Goal: Task Accomplishment & Management: Manage account settings

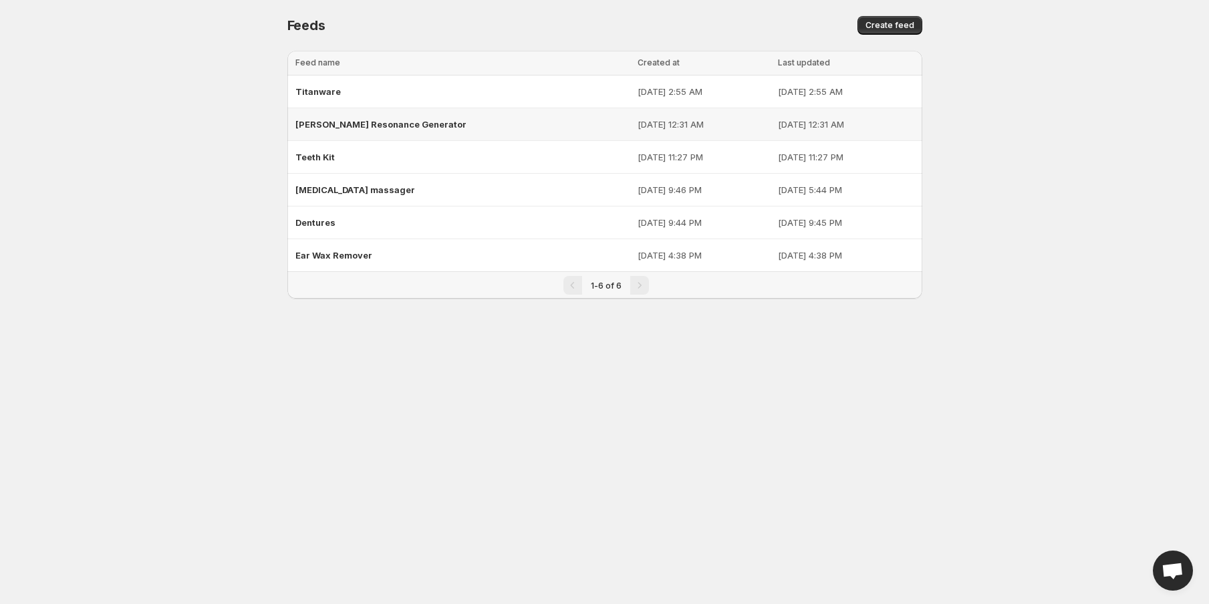
click at [634, 134] on td "[DATE] 12:31 AM" at bounding box center [704, 124] width 140 height 33
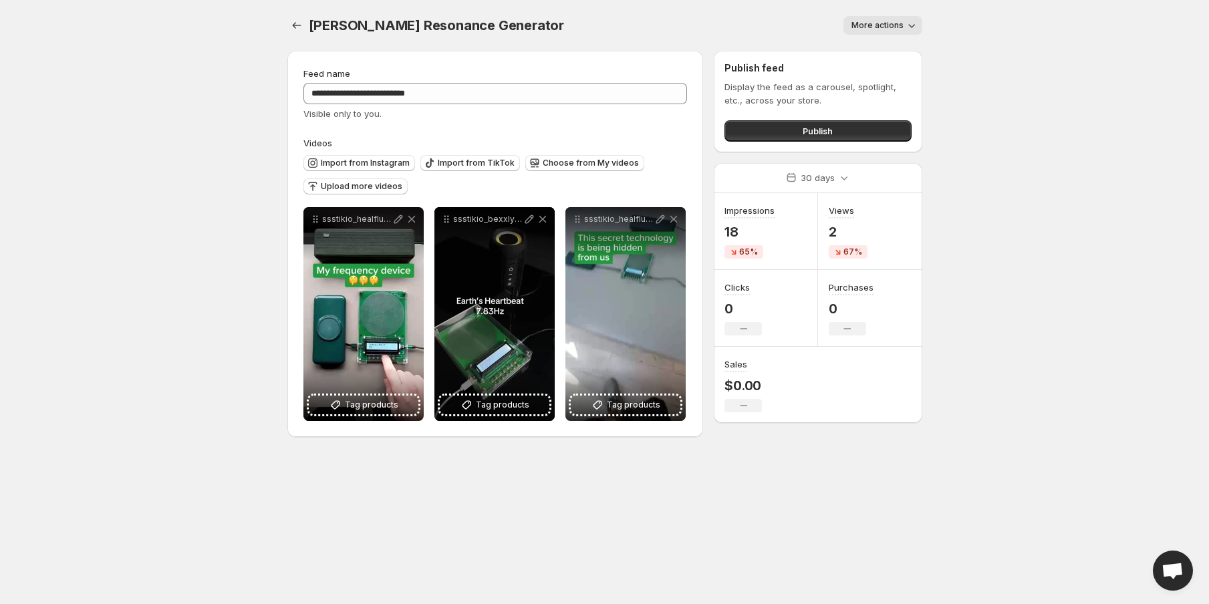
click at [897, 25] on span "More actions" at bounding box center [878, 25] width 52 height 11
click at [868, 51] on span "Delete" at bounding box center [866, 52] width 27 height 11
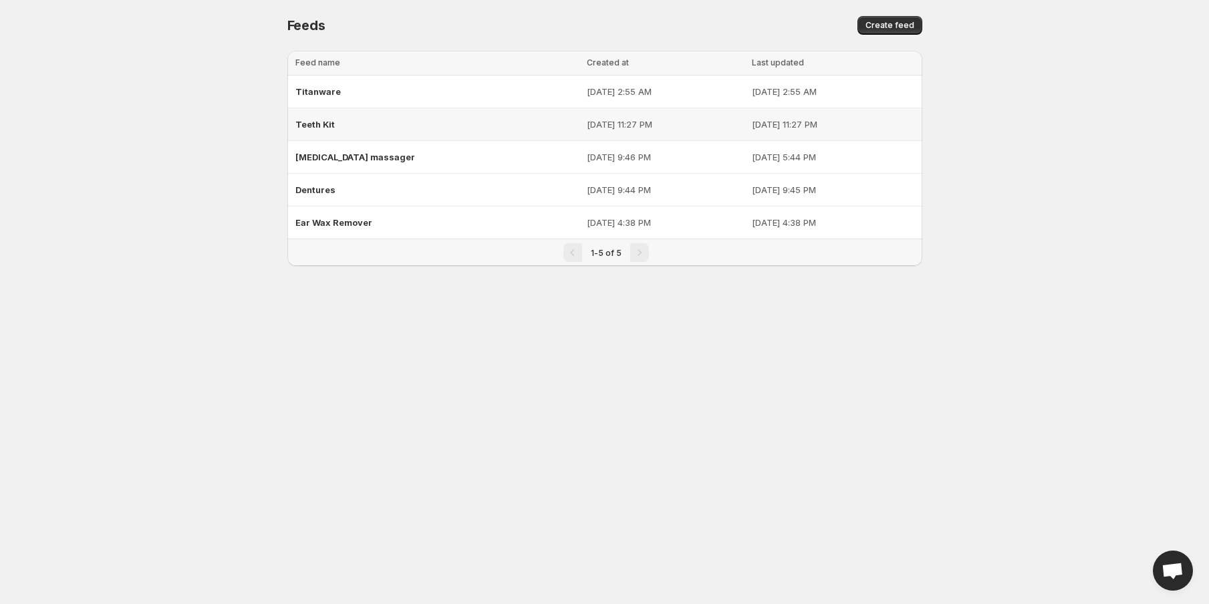
click at [688, 134] on td "[DATE] 11:27 PM" at bounding box center [665, 124] width 165 height 33
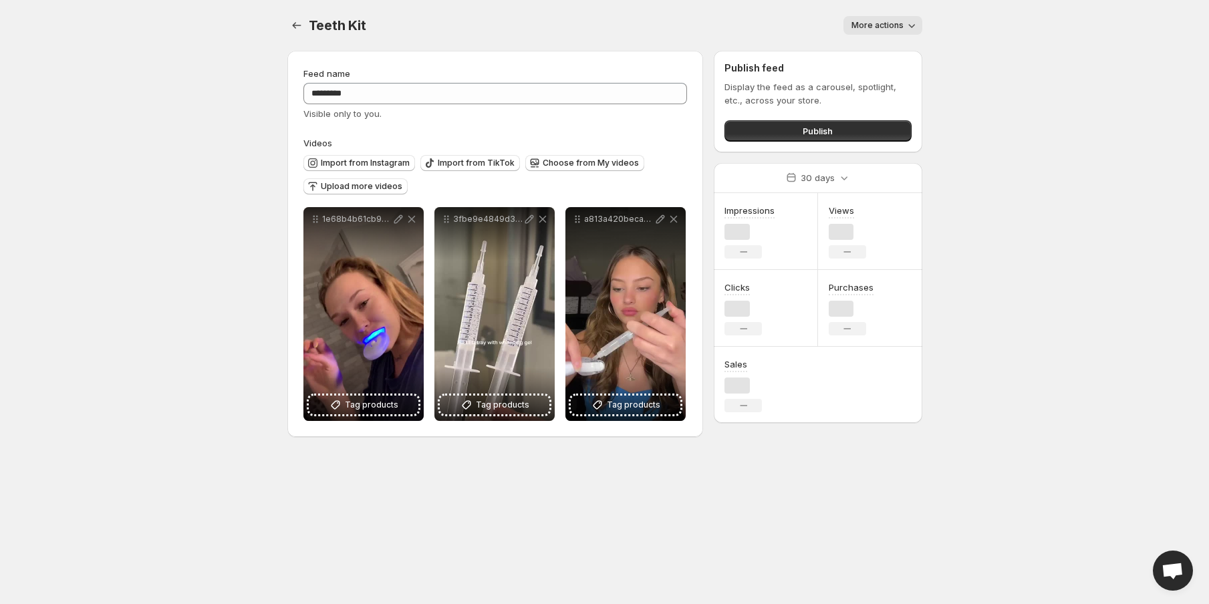
click at [907, 33] on button "More actions" at bounding box center [882, 25] width 79 height 19
click at [865, 53] on span "Delete" at bounding box center [866, 52] width 27 height 11
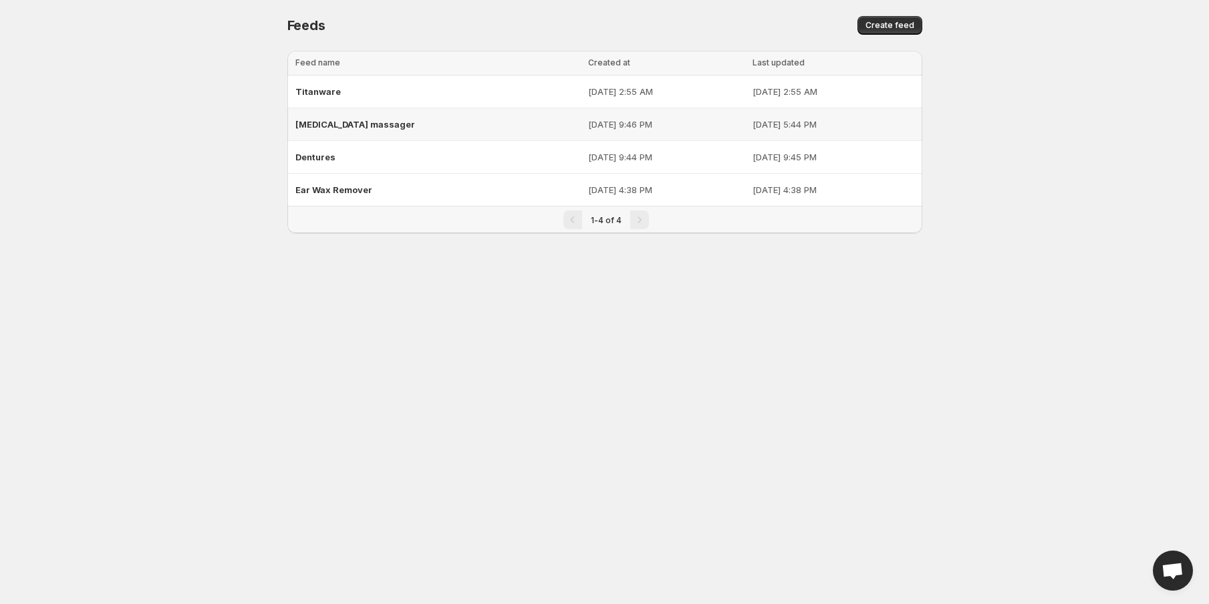
click at [780, 118] on p "[DATE] 5:44 PM" at bounding box center [834, 124] width 162 height 13
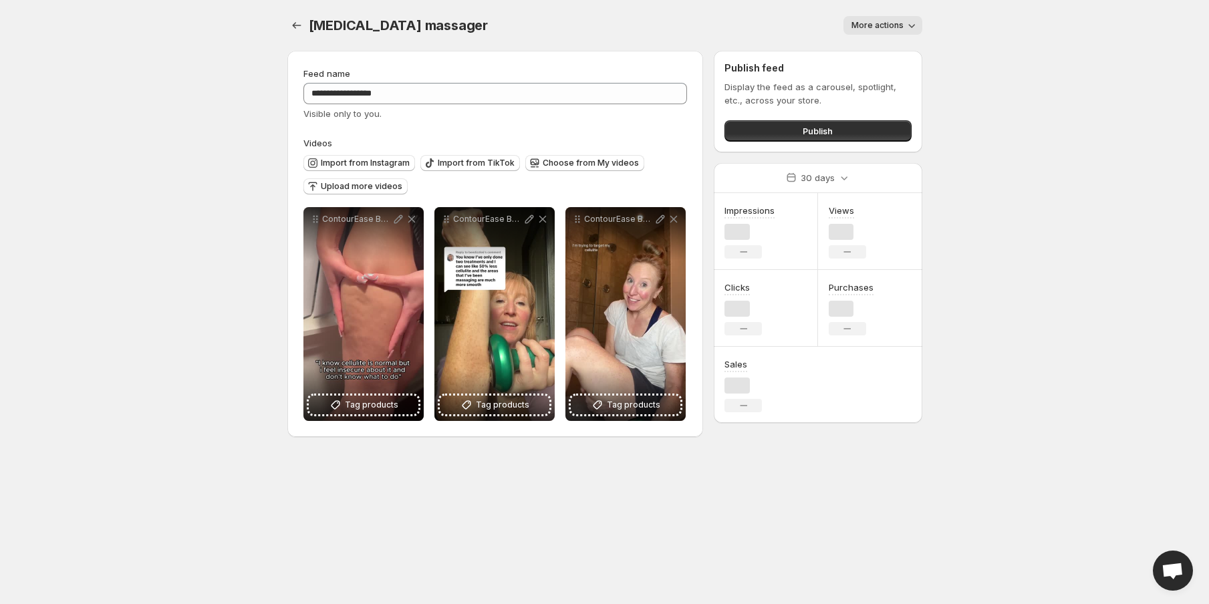
click at [893, 28] on span "More actions" at bounding box center [878, 25] width 52 height 11
click at [876, 57] on span "Delete" at bounding box center [866, 52] width 27 height 11
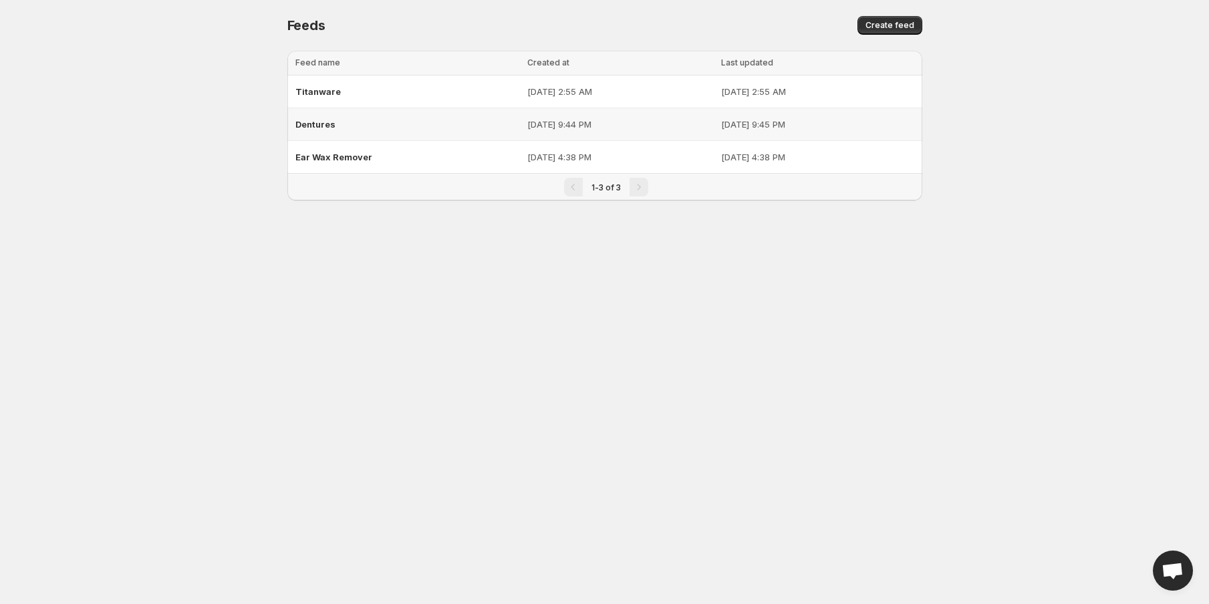
click at [594, 124] on p "[DATE] 9:44 PM" at bounding box center [620, 124] width 186 height 13
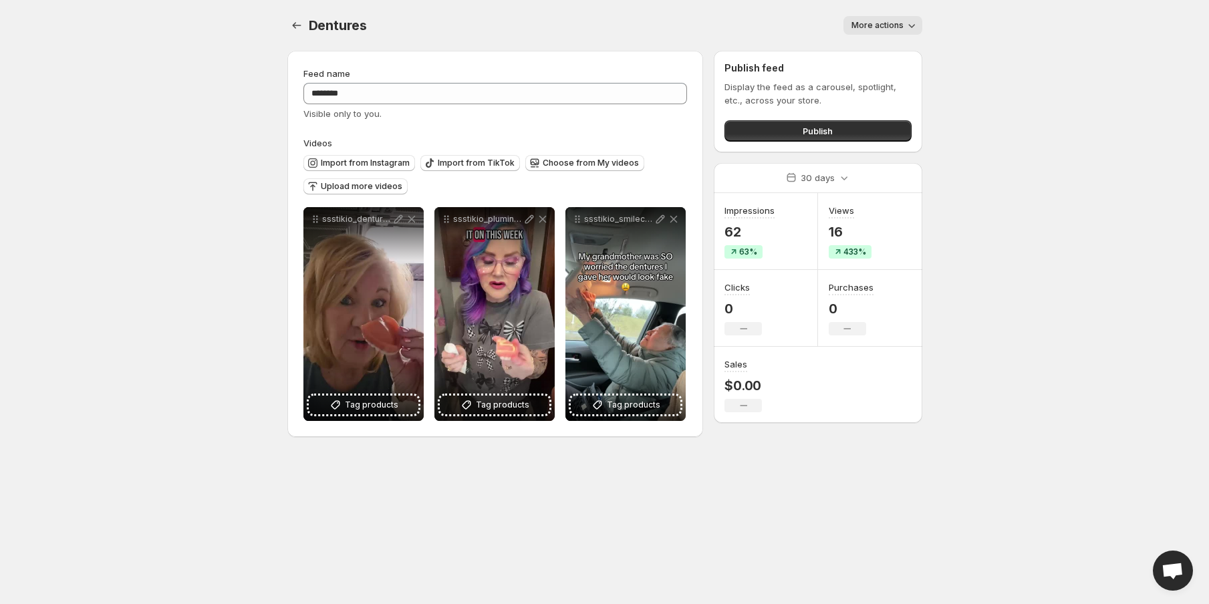
click at [911, 9] on div "Dentures. This page is ready Dentures More actions More actions More actions" at bounding box center [604, 25] width 635 height 51
click at [892, 30] on span "More actions" at bounding box center [878, 25] width 52 height 11
click at [867, 56] on span "Delete" at bounding box center [866, 52] width 27 height 11
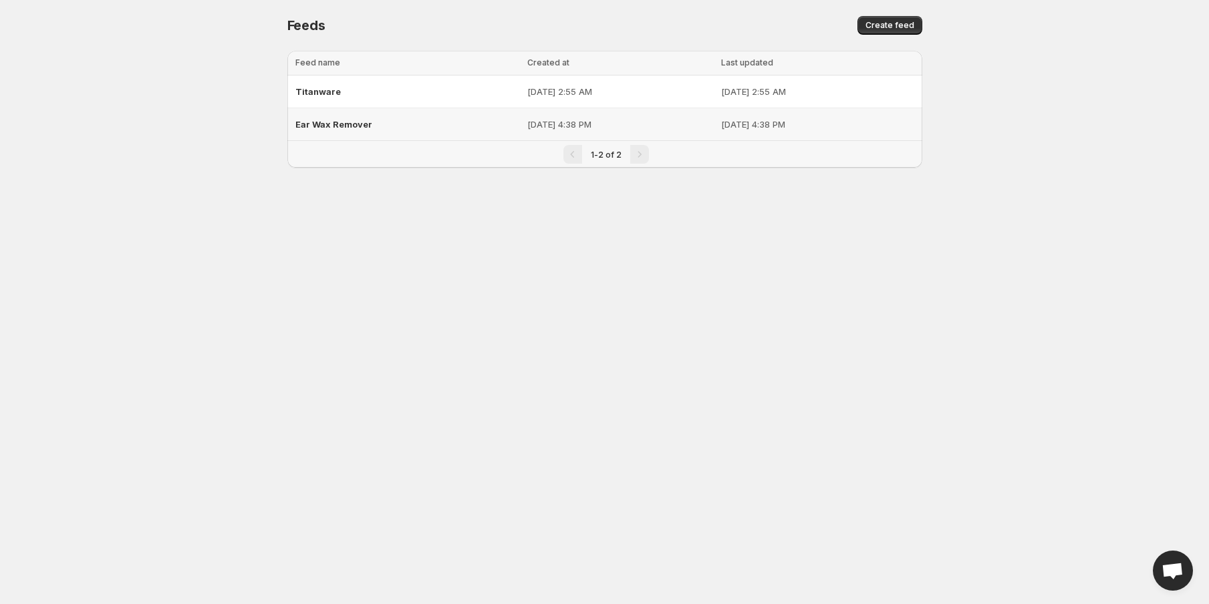
click at [523, 136] on td "[DATE] 4:38 PM" at bounding box center [620, 124] width 194 height 33
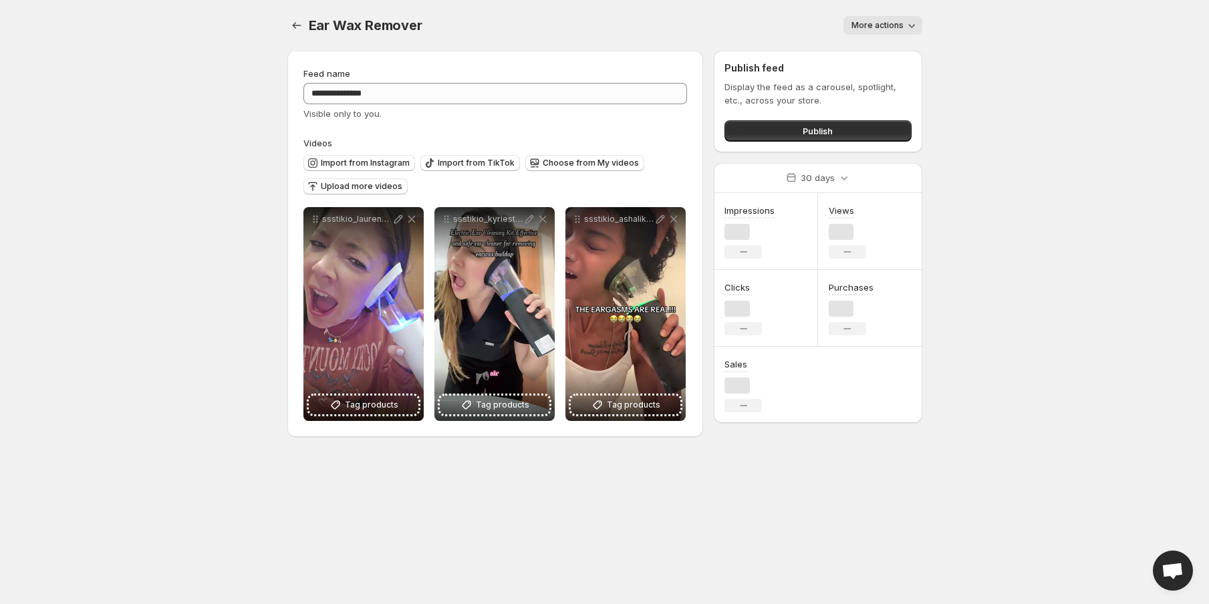
click at [889, 25] on span "More actions" at bounding box center [878, 25] width 52 height 11
click at [873, 59] on span "Delete" at bounding box center [866, 52] width 27 height 13
click at [888, 24] on span "More actions" at bounding box center [878, 25] width 52 height 11
click at [863, 43] on button "Delete" at bounding box center [866, 52] width 35 height 21
